Goal: Information Seeking & Learning: Understand process/instructions

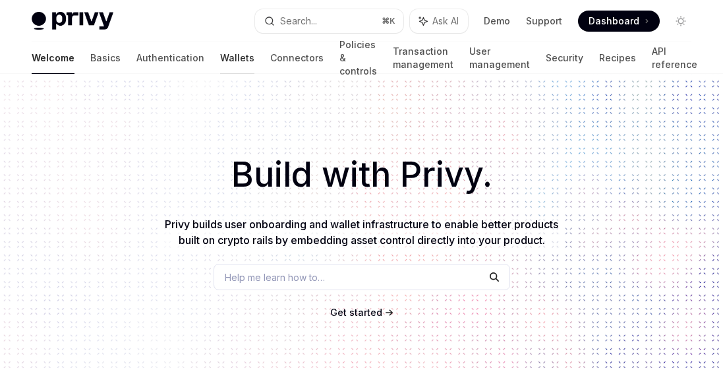
click at [220, 56] on link "Wallets" at bounding box center [237, 58] width 34 height 32
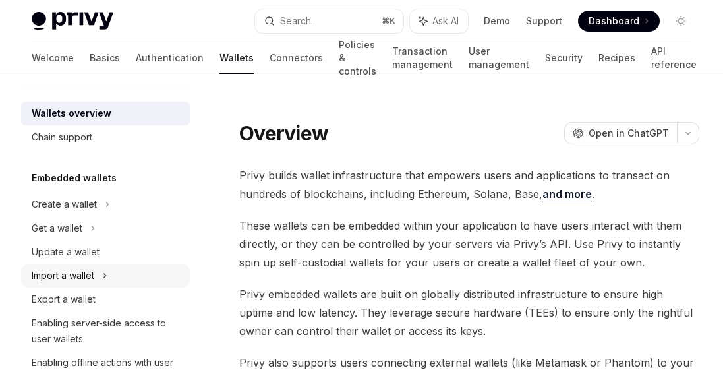
click at [63, 270] on div "Import a wallet" at bounding box center [63, 276] width 63 height 16
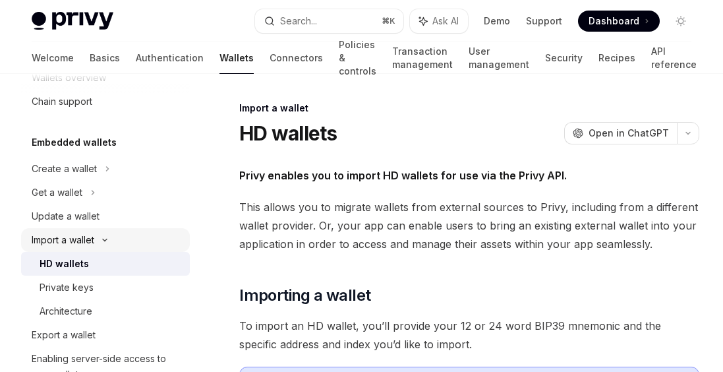
scroll to position [52, 0]
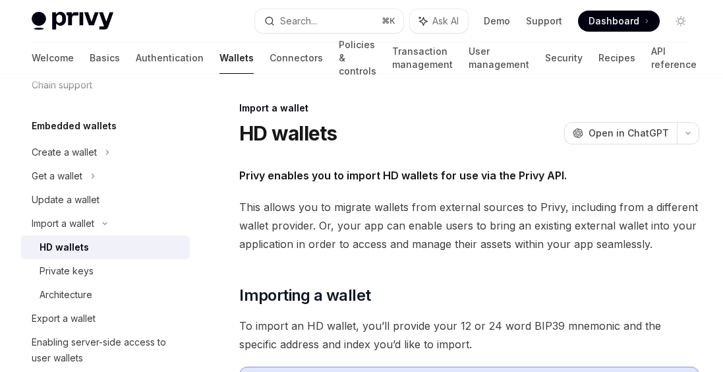
click at [74, 254] on div "HD wallets" at bounding box center [64, 247] width 49 height 16
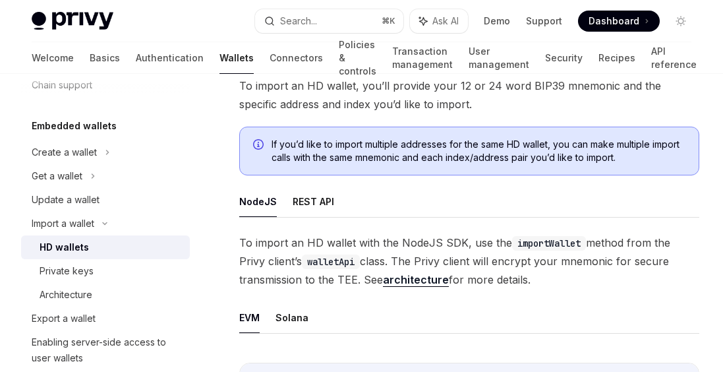
scroll to position [241, 0]
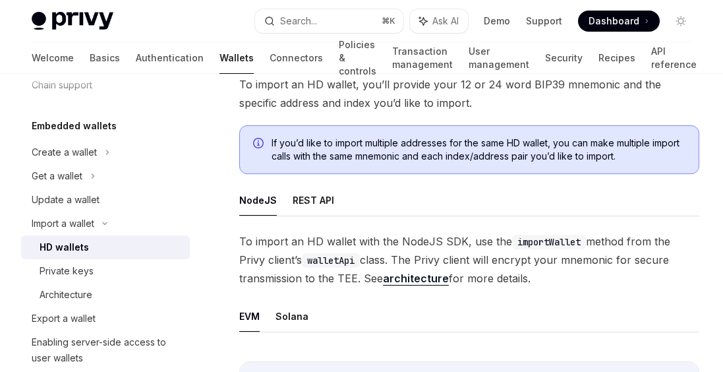
click at [312, 235] on span "To import an HD wallet with the NodeJS SDK, use the importWallet method from th…" at bounding box center [469, 259] width 460 height 55
click at [311, 202] on button "REST API" at bounding box center [314, 200] width 42 height 31
type textarea "*"
